Goal: Task Accomplishment & Management: Manage account settings

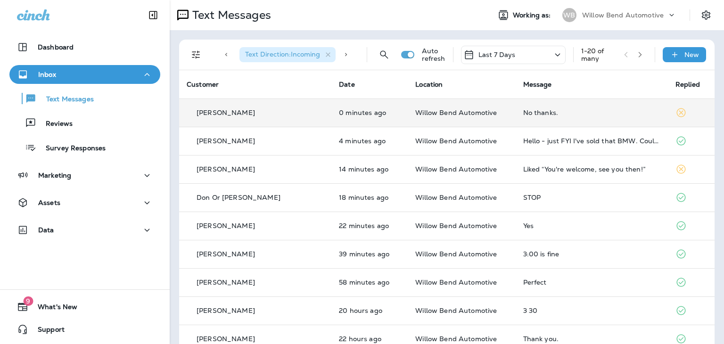
click at [523, 111] on div "No thanks." at bounding box center [591, 113] width 137 height 8
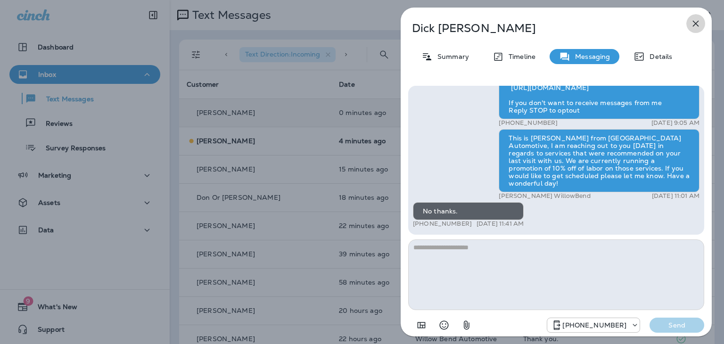
click at [696, 24] on icon "button" at bounding box center [696, 24] width 6 height 6
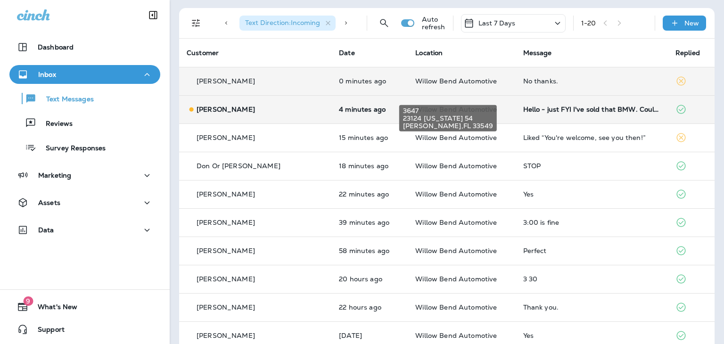
scroll to position [47, 0]
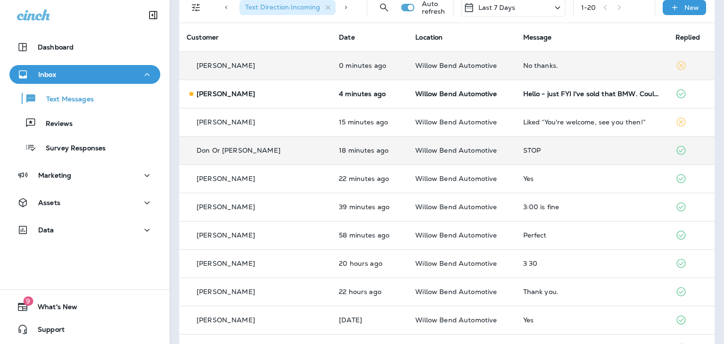
click at [523, 151] on div "STOP" at bounding box center [591, 151] width 137 height 8
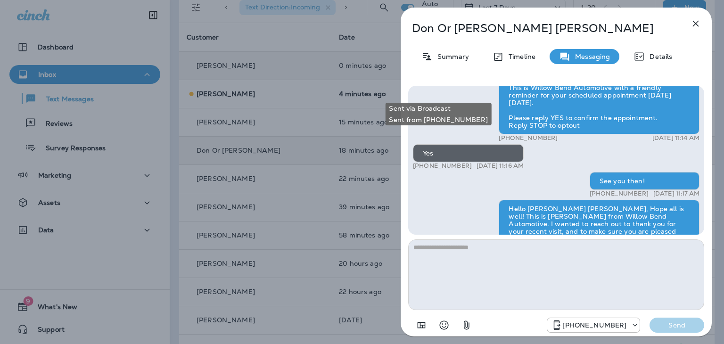
scroll to position [-896, 0]
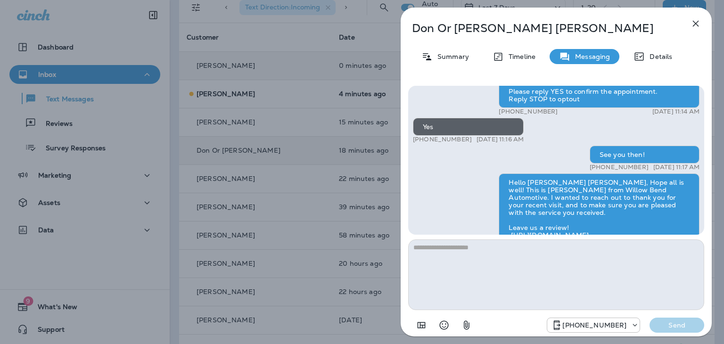
click at [696, 22] on icon "button" at bounding box center [695, 23] width 11 height 11
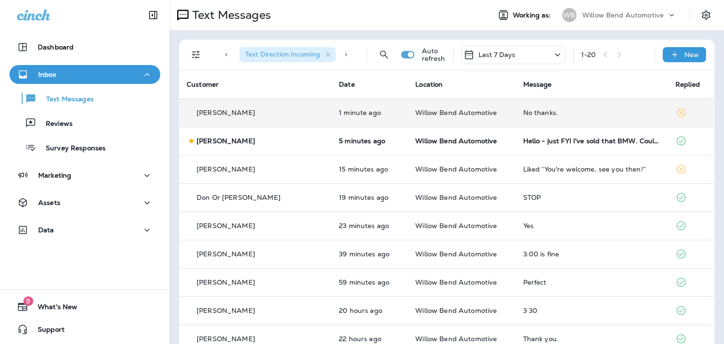
click at [523, 111] on div "No thanks." at bounding box center [591, 113] width 137 height 8
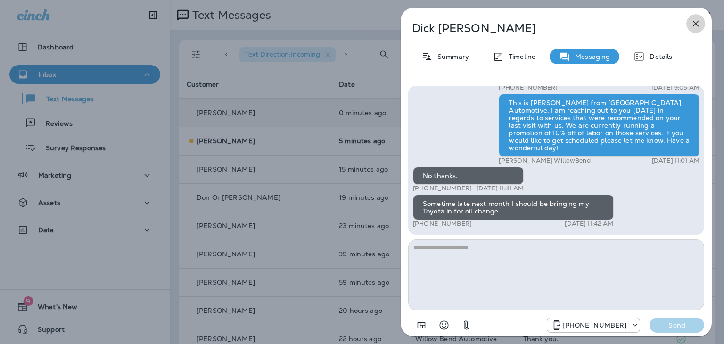
click at [693, 23] on icon "button" at bounding box center [695, 23] width 11 height 11
